Goal: Information Seeking & Learning: Learn about a topic

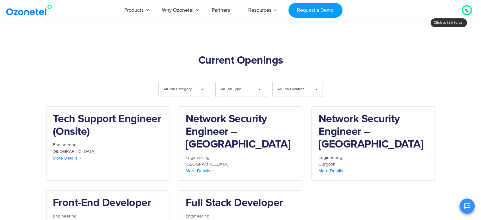
scroll to position [632, 0]
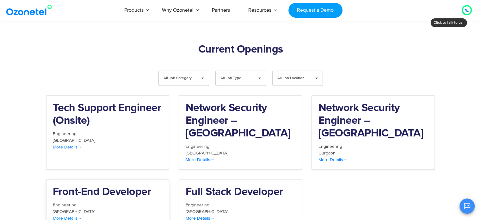
click at [131, 186] on h2 "Front-End Developer" at bounding box center [108, 192] width 110 height 13
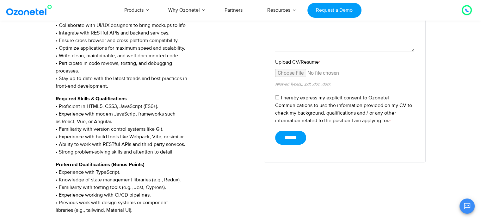
scroll to position [190, 0]
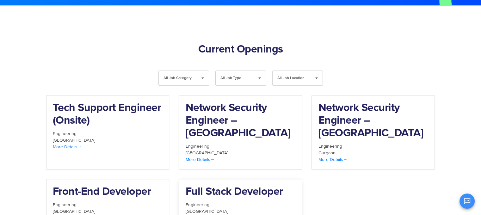
drag, startPoint x: 0, startPoint y: 0, endPoint x: 244, endPoint y: 168, distance: 296.1
click at [244, 186] on div "Full Stack Developer" at bounding box center [240, 194] width 110 height 16
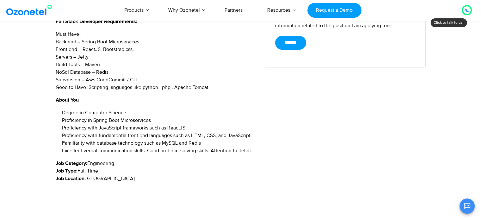
scroll to position [316, 0]
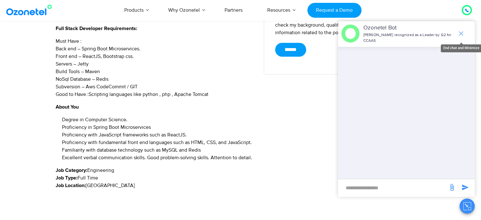
click at [458, 33] on icon "end chat or minimize" at bounding box center [461, 34] width 8 height 8
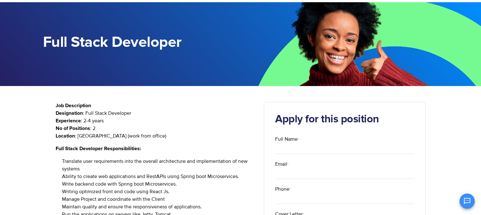
scroll to position [0, 0]
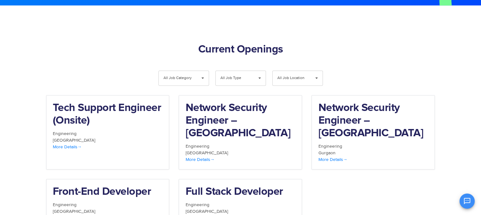
click at [231, 71] on span "All Job Type" at bounding box center [235, 78] width 30 height 15
click at [269, 70] on div "**********" at bounding box center [297, 79] width 57 height 18
click at [276, 70] on div "All Job Location ▾" at bounding box center [297, 77] width 51 height 15
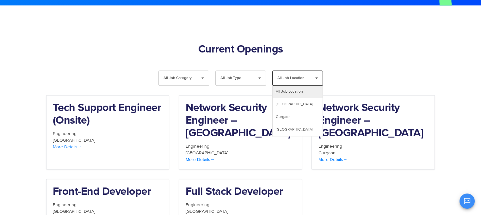
click at [334, 43] on div "**********" at bounding box center [240, 142] width 395 height 205
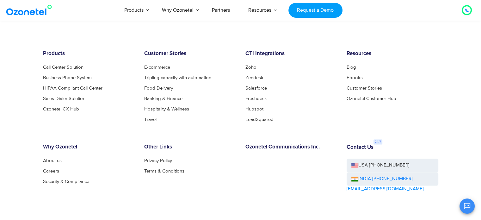
scroll to position [888, 0]
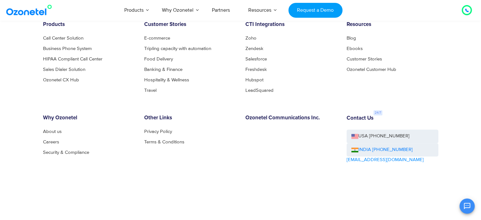
click at [434, 209] on div "OK Ozonetel Bot Ozonetel recognized as a Leader by G2 for CCAAS Chat Disconnect…" at bounding box center [406, 205] width 137 height 17
click at [433, 208] on div "OK Ozonetel Bot Ozonetel recognized as a Leader by G2 for CCAAS Chat Disconnect…" at bounding box center [406, 205] width 137 height 17
